Goal: Find specific page/section: Find specific page/section

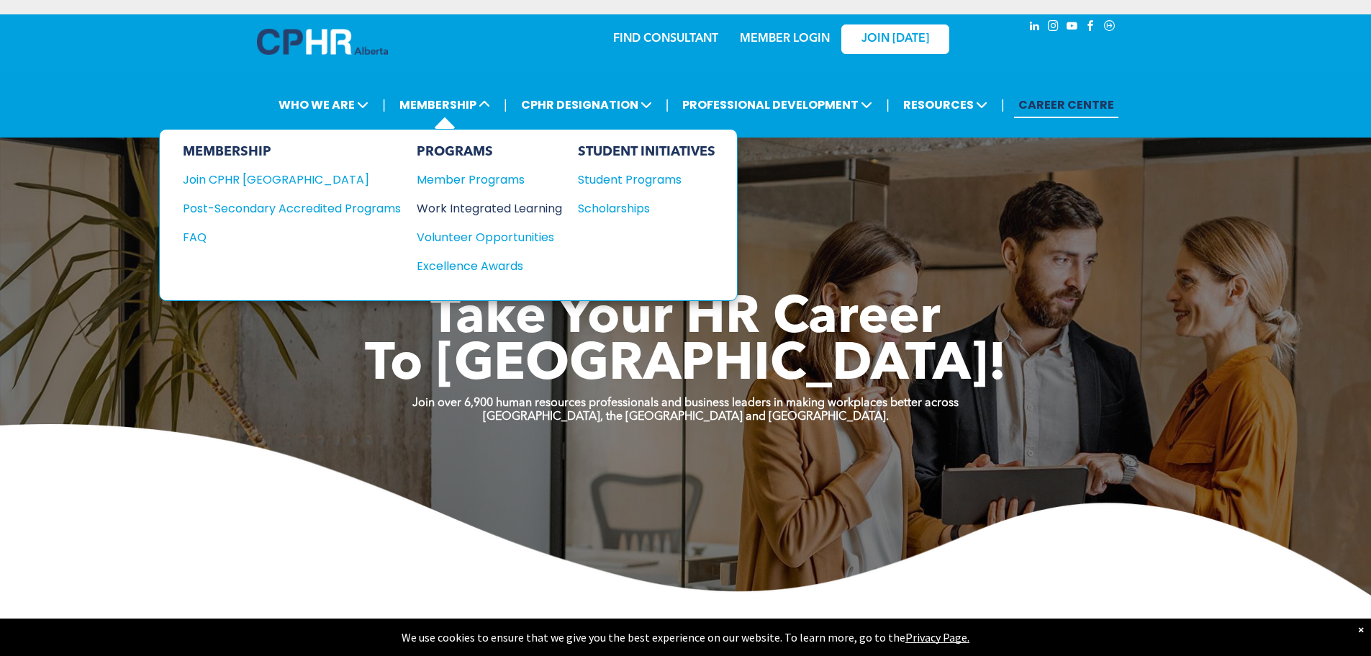
click at [470, 208] on div "Work Integrated Learning" at bounding box center [482, 208] width 131 height 18
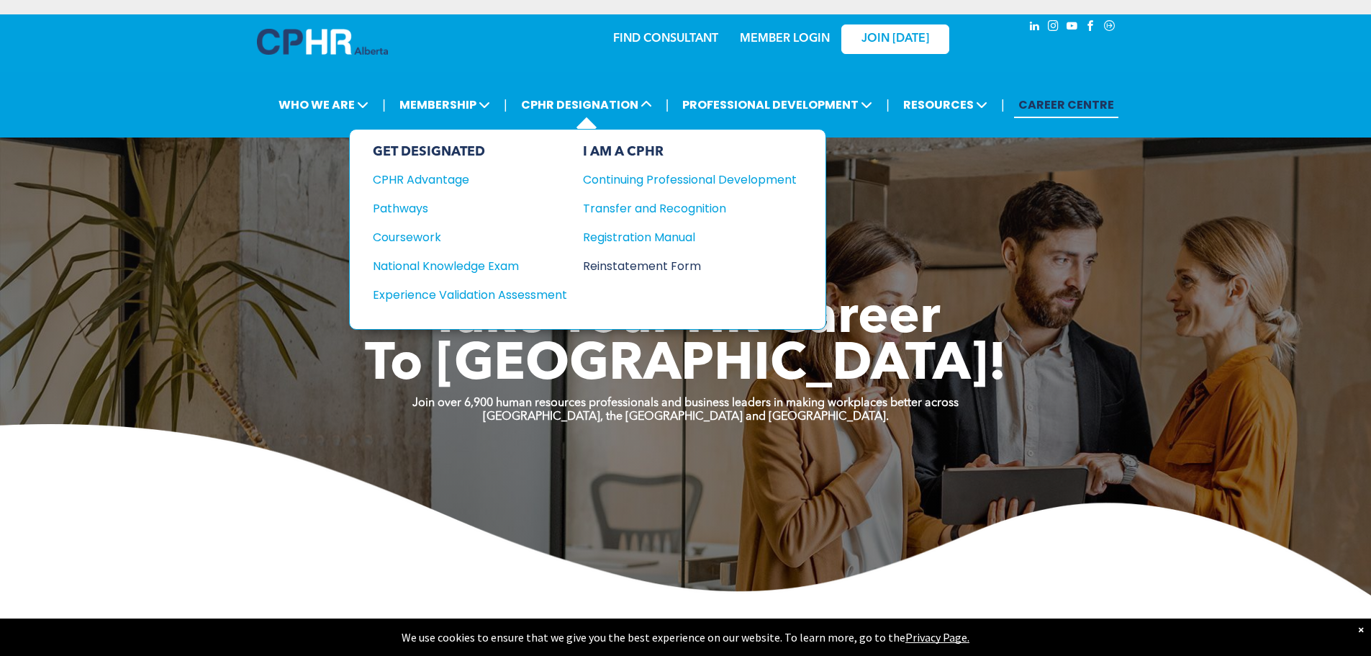
click at [620, 268] on div "Reinstatement Form" at bounding box center [679, 266] width 192 height 18
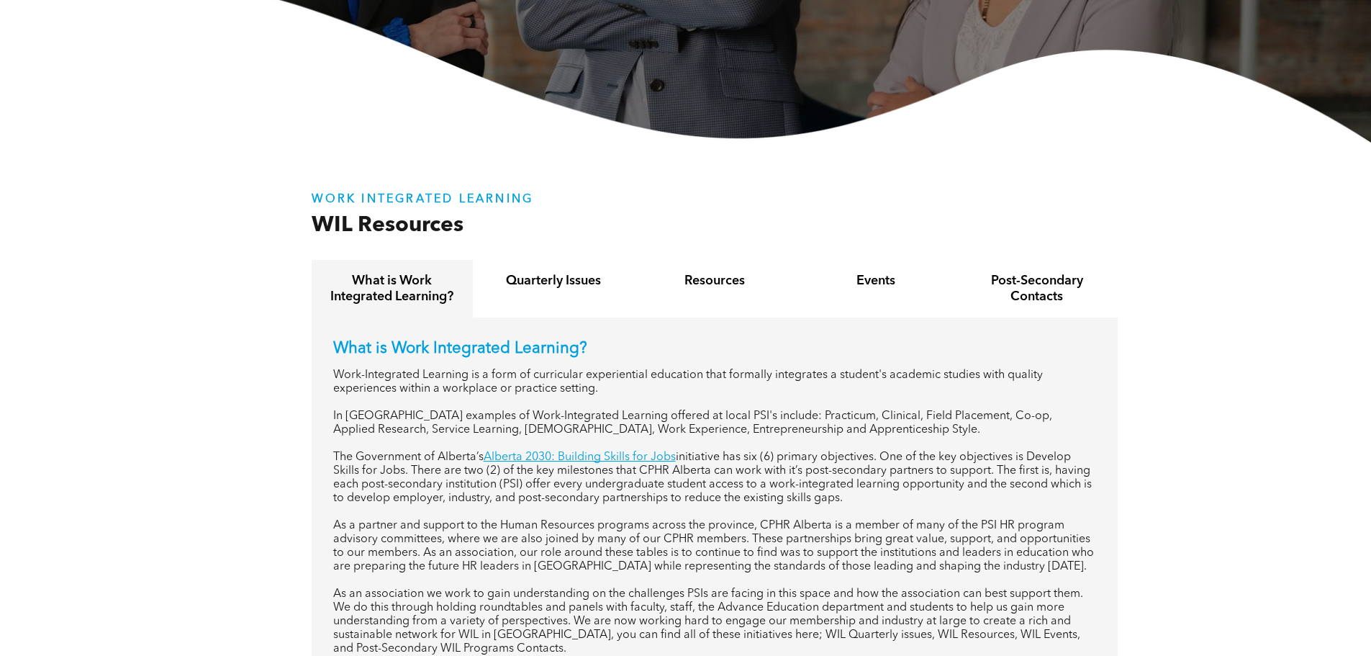
scroll to position [504, 0]
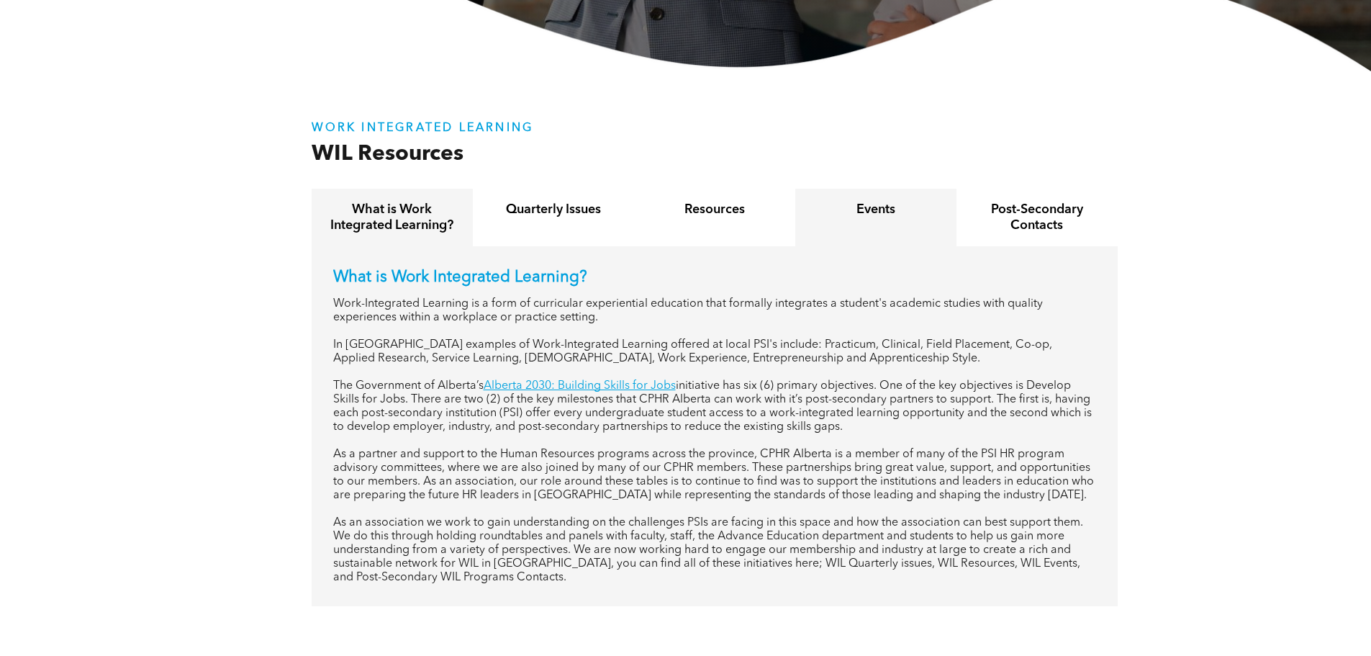
click at [870, 216] on h4 "Events" at bounding box center [875, 209] width 135 height 16
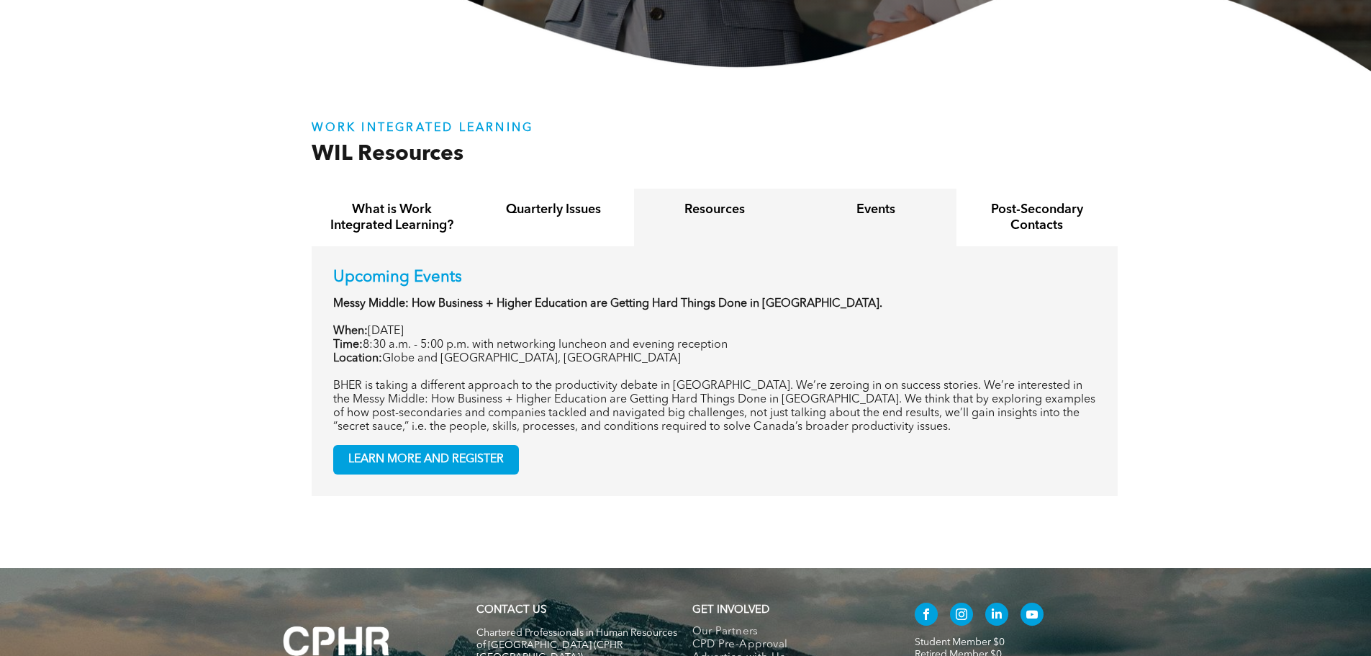
click at [719, 220] on div "Resources" at bounding box center [714, 218] width 161 height 58
